Goal: Book appointment/travel/reservation

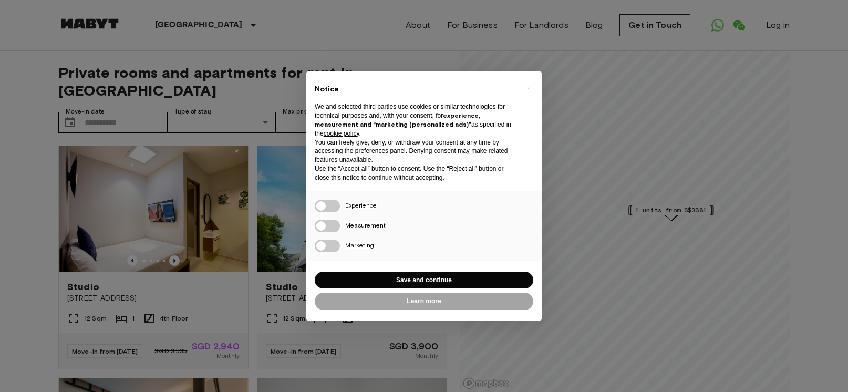
click at [134, 105] on div "× Notice We and selected third parties use cookies or similar technologies for …" at bounding box center [424, 196] width 848 height 392
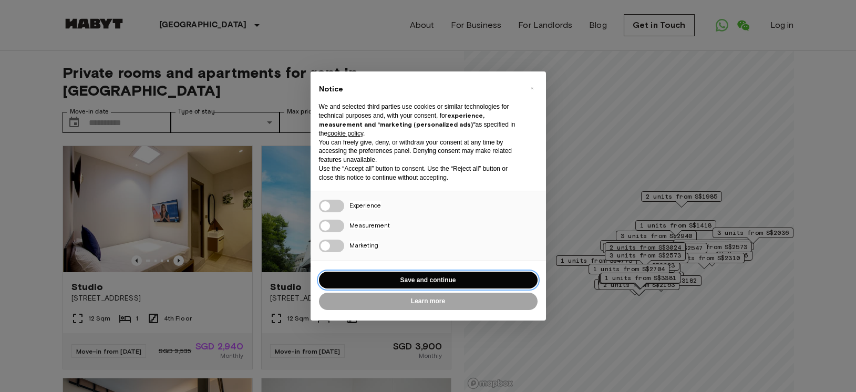
click at [413, 280] on button "Save and continue" at bounding box center [428, 280] width 219 height 17
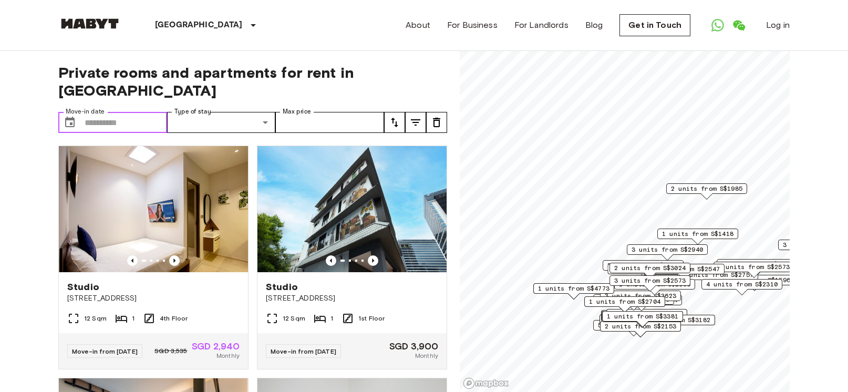
click at [105, 112] on input "Move-in date" at bounding box center [126, 122] width 82 height 21
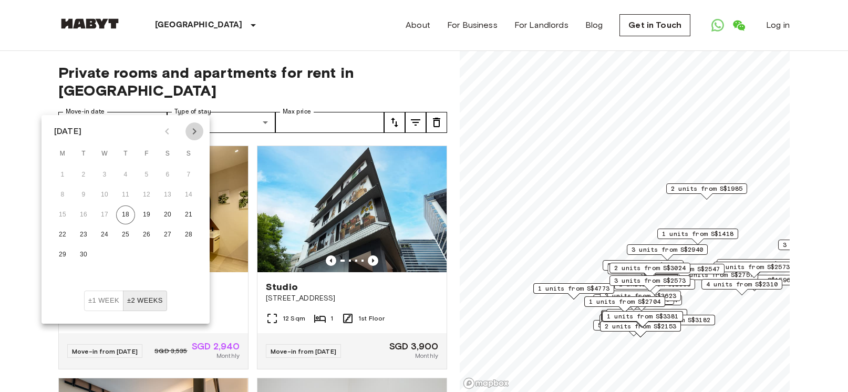
click at [193, 130] on icon "Next month" at bounding box center [194, 131] width 13 height 13
click at [105, 211] on button "12" at bounding box center [104, 214] width 19 height 19
type input "**********"
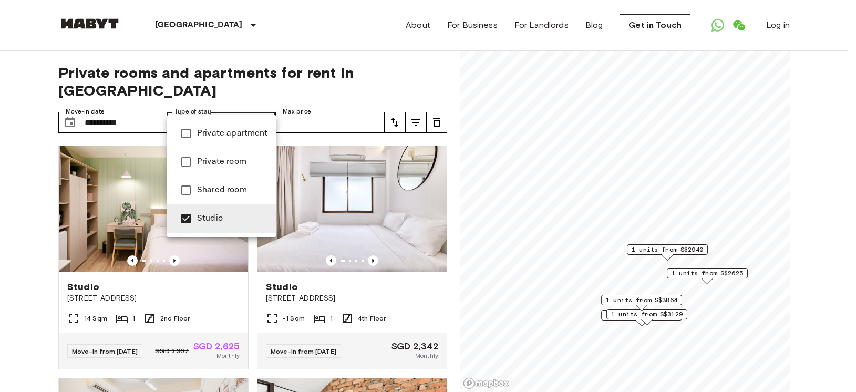
type input "**********"
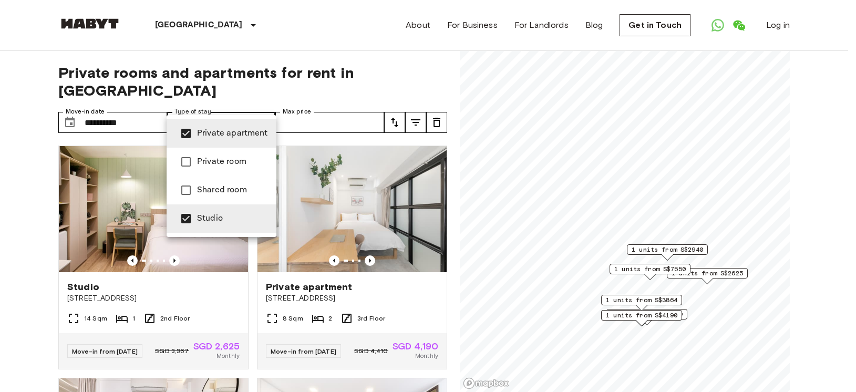
click at [298, 101] on div at bounding box center [428, 196] width 856 height 392
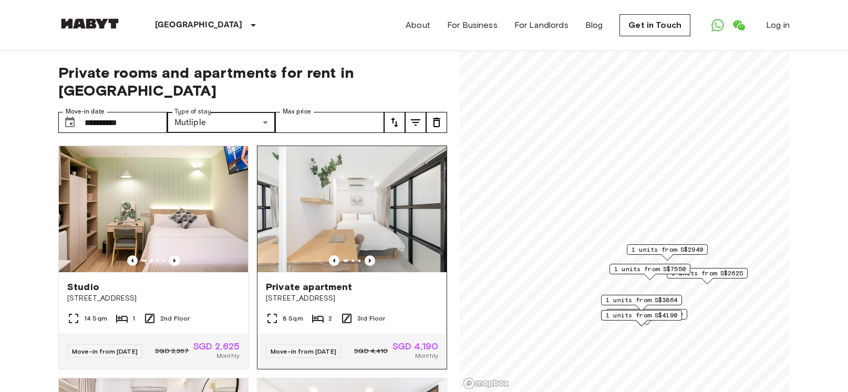
click at [365, 255] on icon "Previous image" at bounding box center [370, 260] width 11 height 11
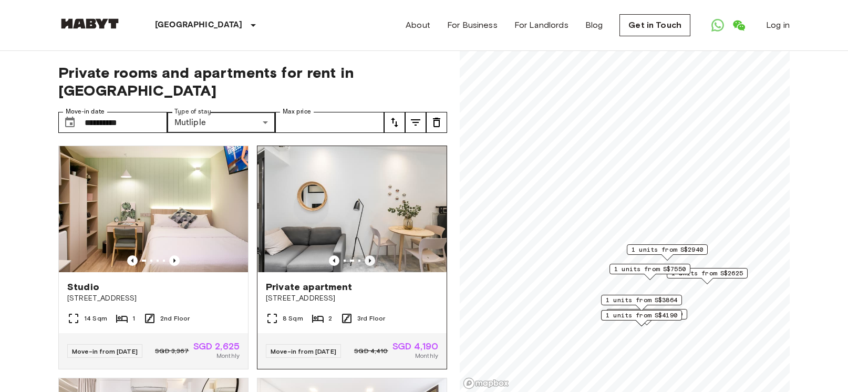
click at [369, 258] on icon "Previous image" at bounding box center [370, 260] width 2 height 4
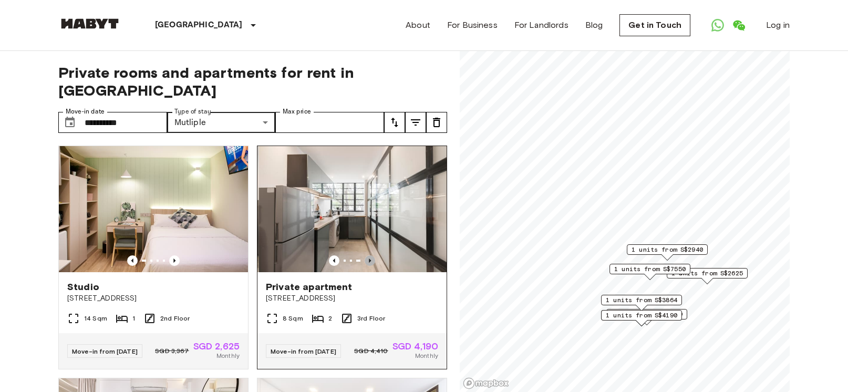
click at [369, 258] on icon "Previous image" at bounding box center [370, 260] width 2 height 4
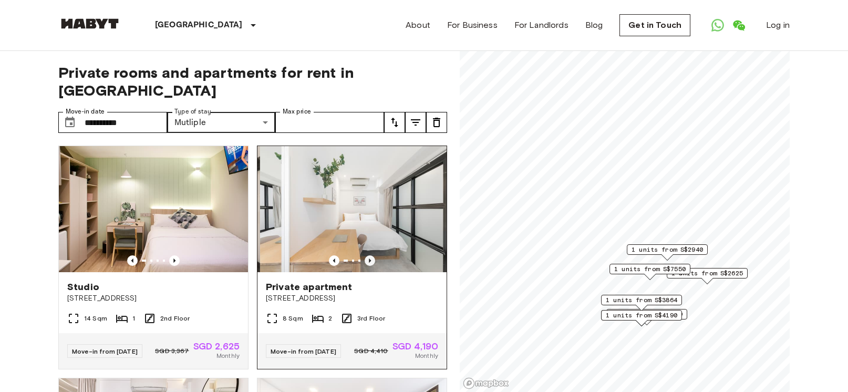
click at [369, 258] on icon "Previous image" at bounding box center [370, 260] width 2 height 4
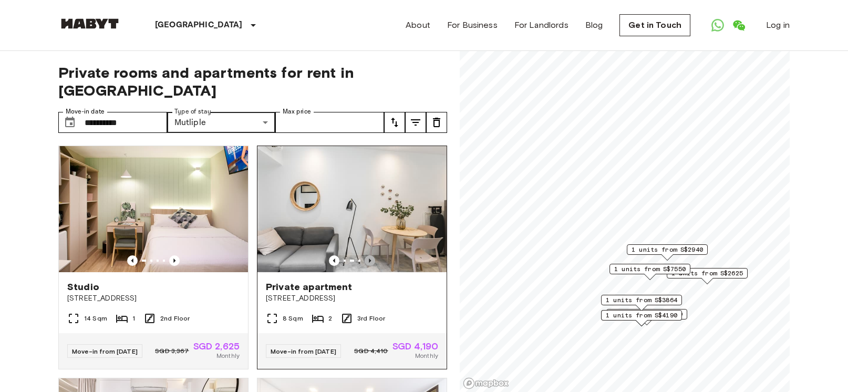
click at [365, 255] on icon "Previous image" at bounding box center [370, 260] width 11 height 11
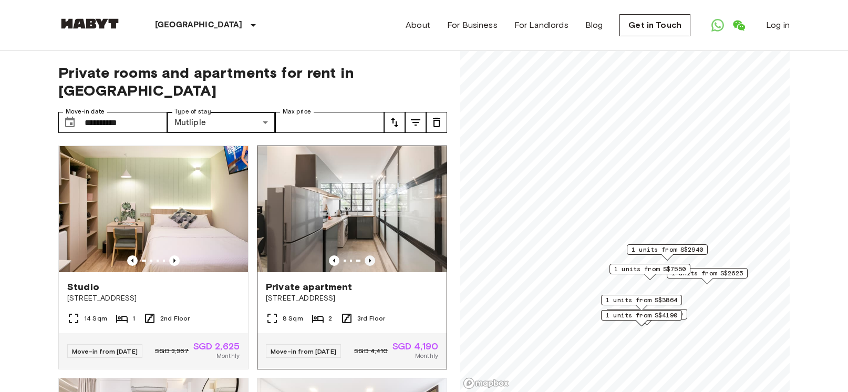
click at [365, 255] on icon "Previous image" at bounding box center [370, 260] width 11 height 11
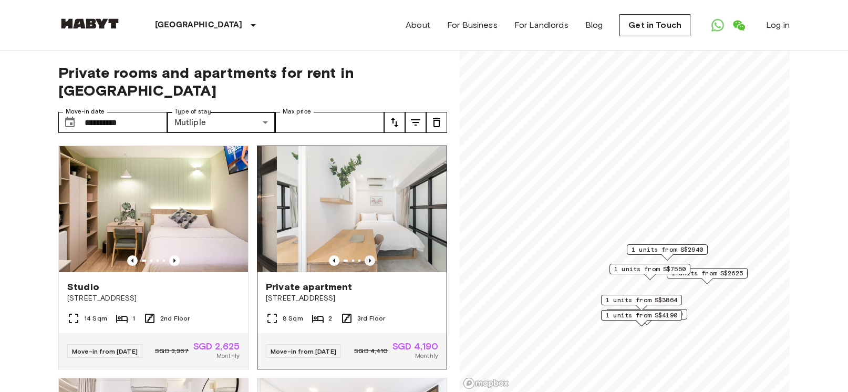
click at [365, 255] on icon "Previous image" at bounding box center [370, 260] width 11 height 11
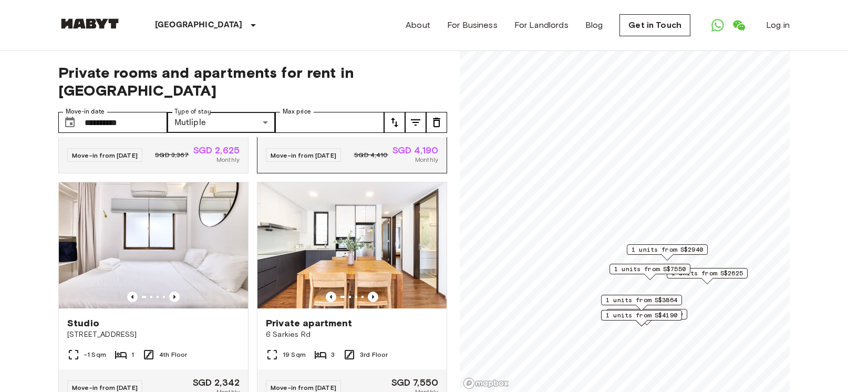
scroll to position [210, 0]
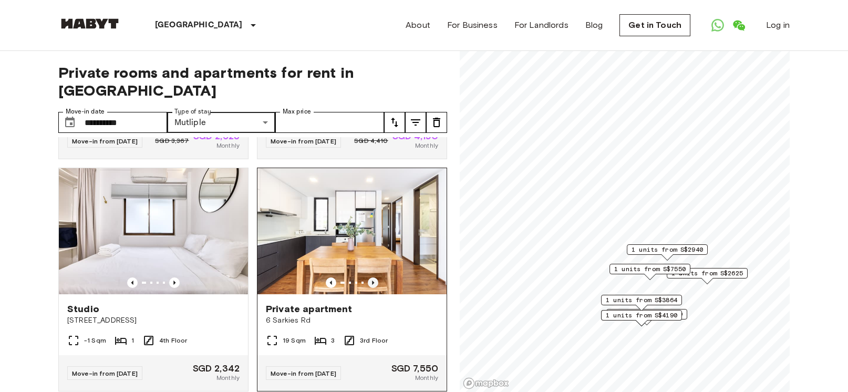
click at [368, 277] on icon "Previous image" at bounding box center [373, 282] width 11 height 11
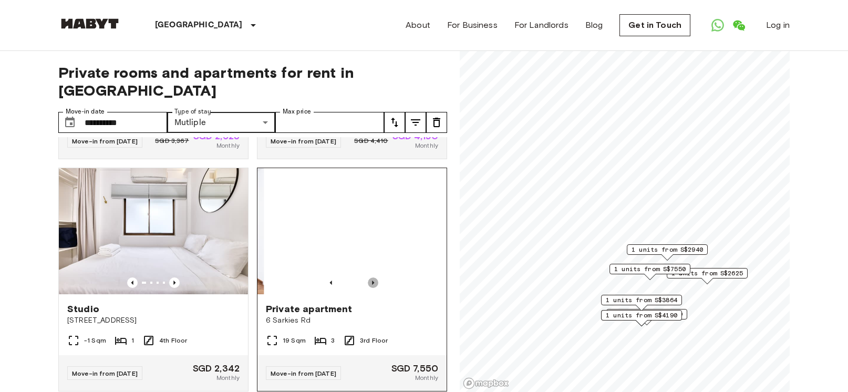
click at [368, 277] on icon "Previous image" at bounding box center [373, 282] width 11 height 11
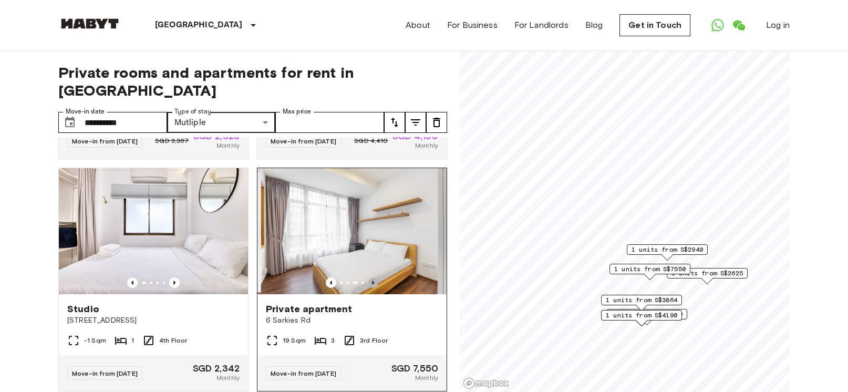
click at [368, 277] on icon "Previous image" at bounding box center [373, 282] width 11 height 11
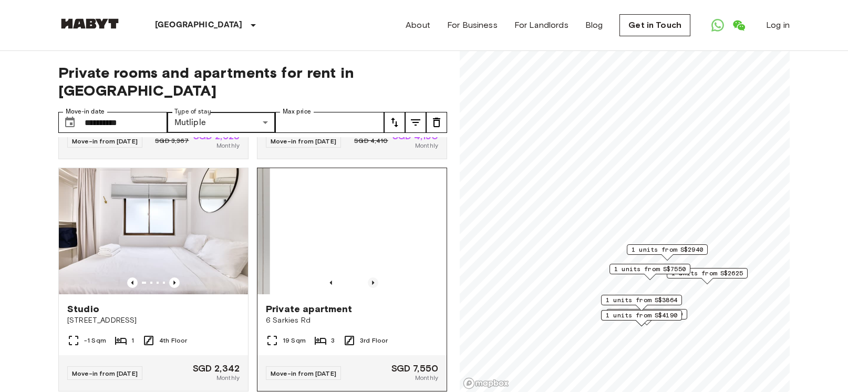
click at [368, 277] on icon "Previous image" at bounding box center [373, 282] width 11 height 11
